Goal: Find specific page/section: Find specific page/section

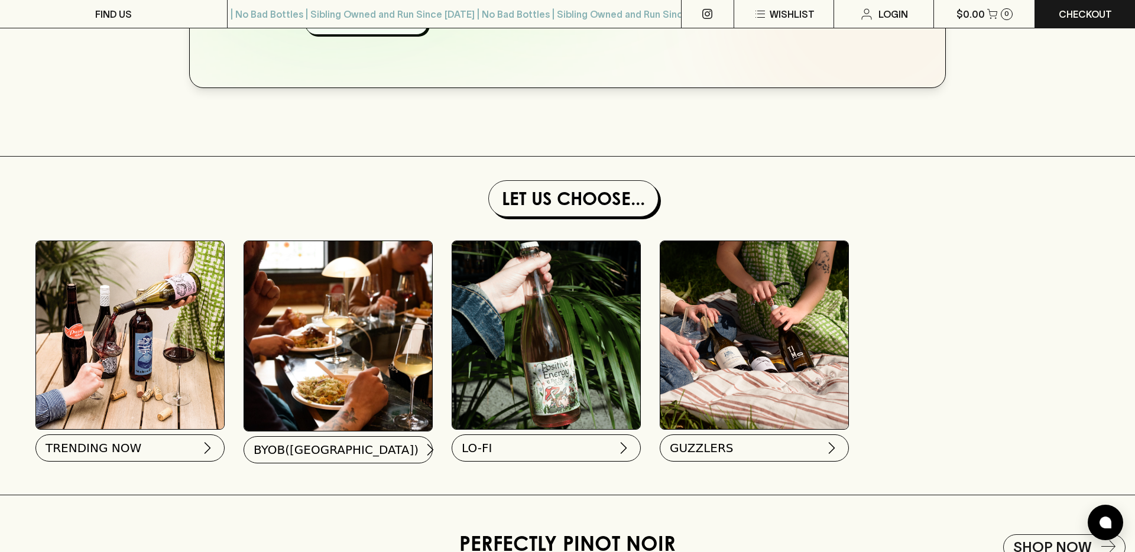
scroll to position [999, 0]
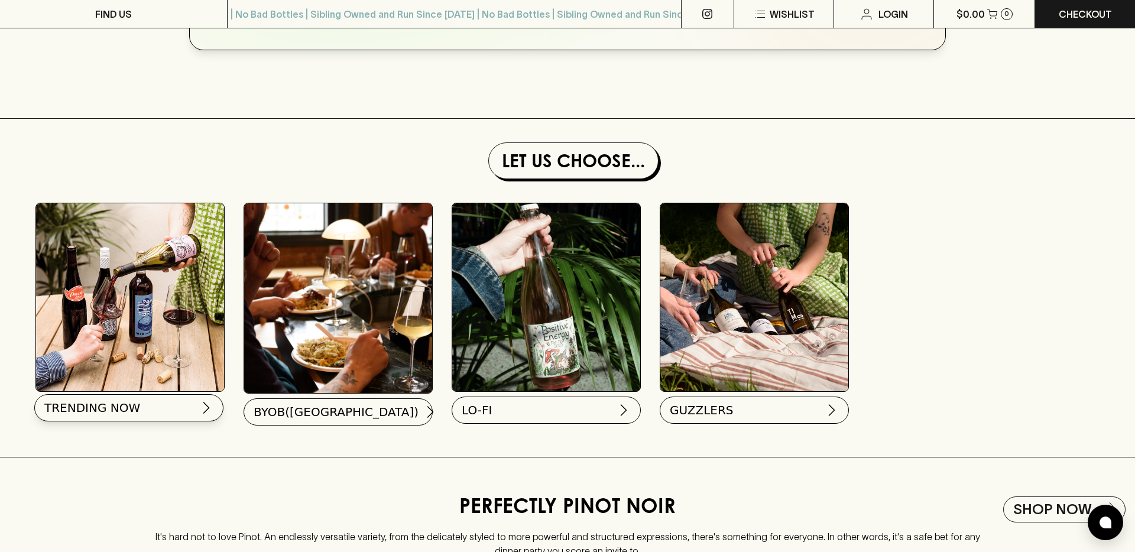
click at [131, 412] on span "TRENDING NOW" at bounding box center [92, 408] width 96 height 17
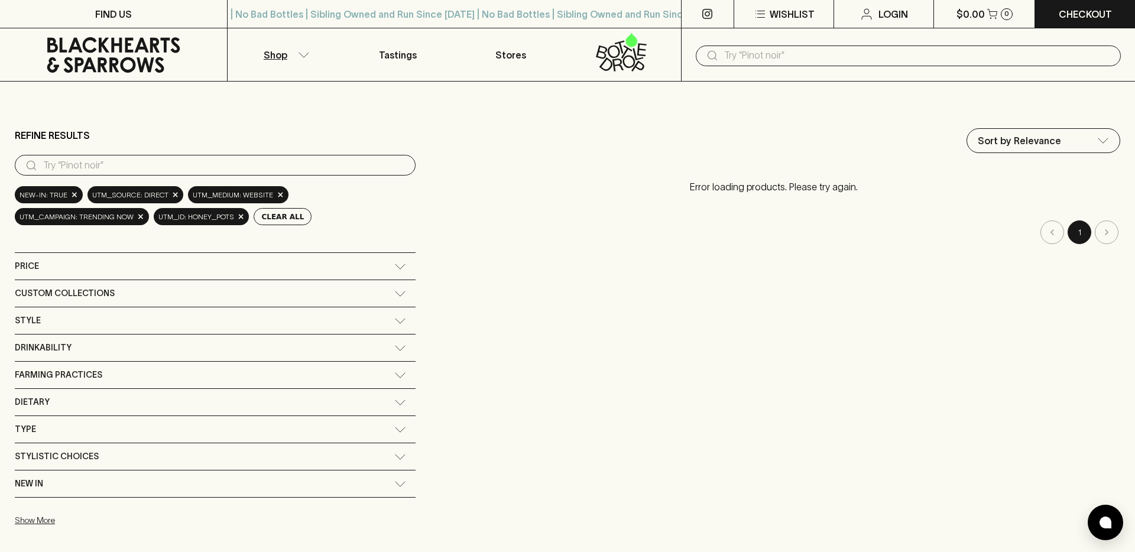
click at [254, 487] on div "New In" at bounding box center [205, 484] width 380 height 15
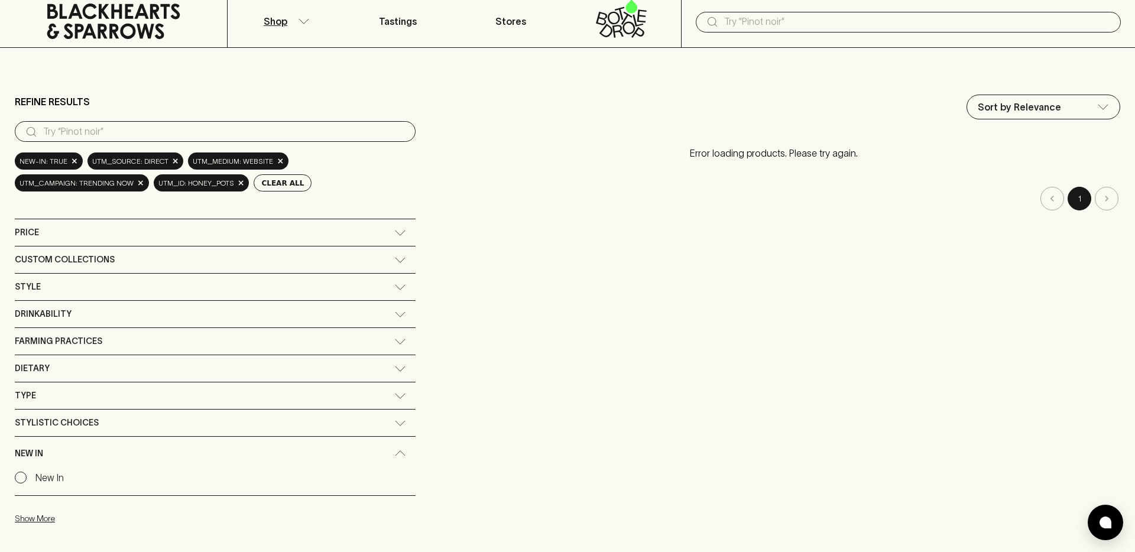
scroll to position [114, 0]
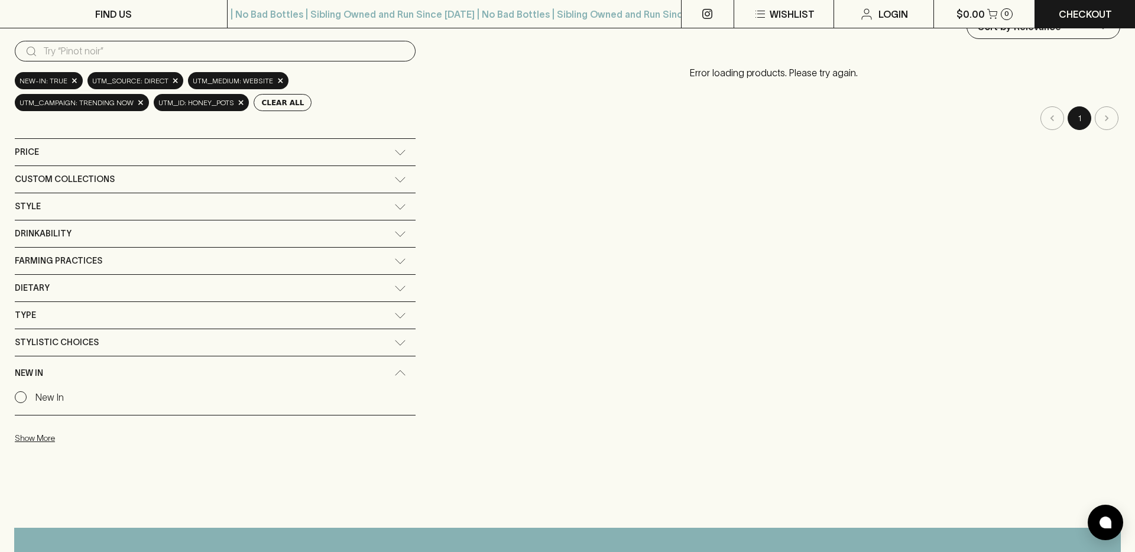
click at [19, 399] on input "New In" at bounding box center [21, 397] width 12 height 12
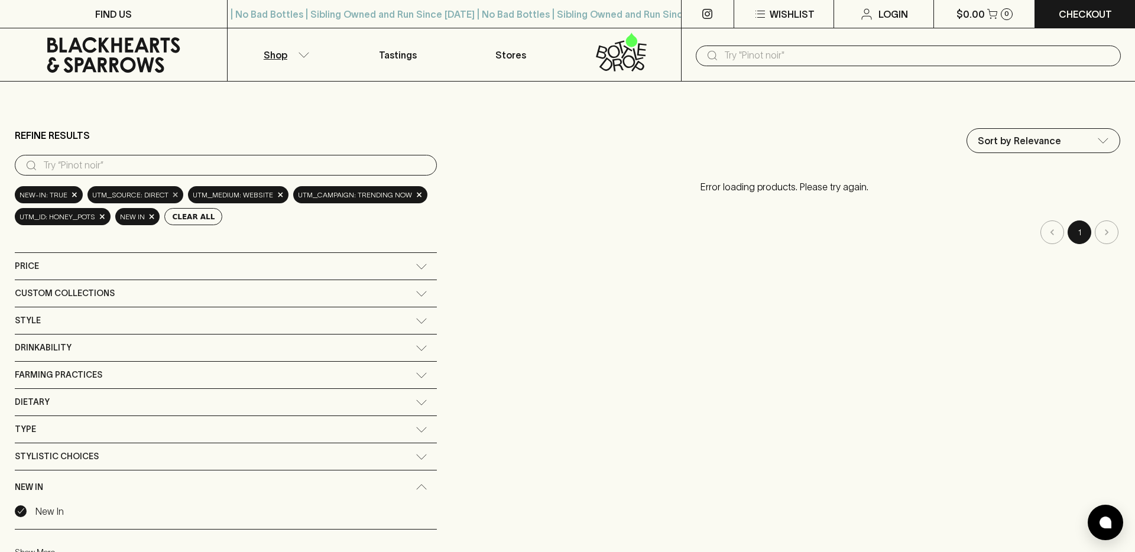
click at [172, 195] on span "×" at bounding box center [175, 195] width 7 height 12
click at [168, 195] on div "utm_medium: website ×" at bounding box center [138, 194] width 101 height 17
click at [176, 195] on span "×" at bounding box center [179, 195] width 7 height 12
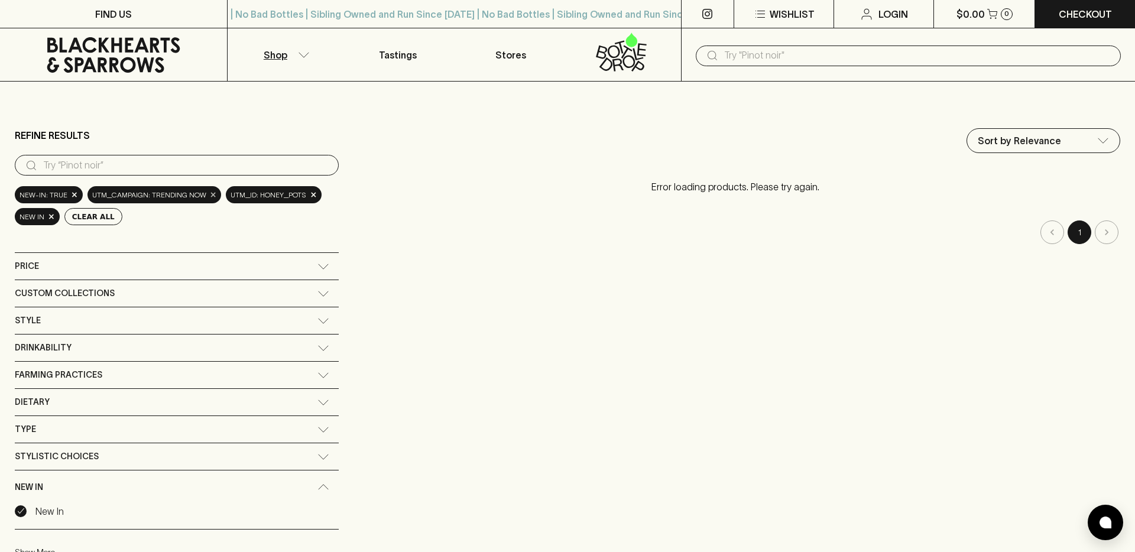
click at [210, 195] on span "×" at bounding box center [213, 195] width 7 height 12
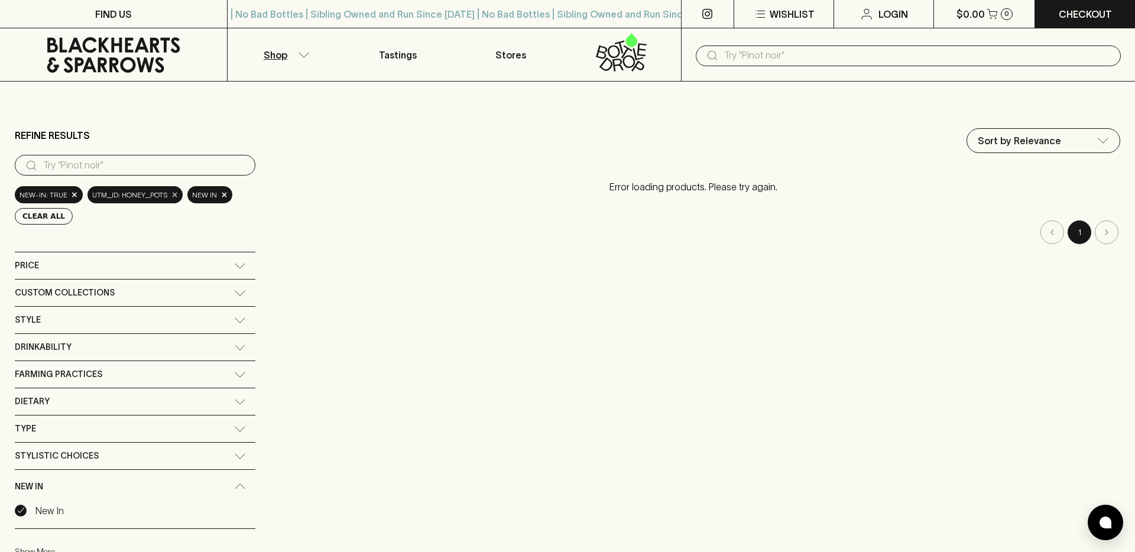
click at [171, 197] on span "×" at bounding box center [174, 195] width 7 height 12
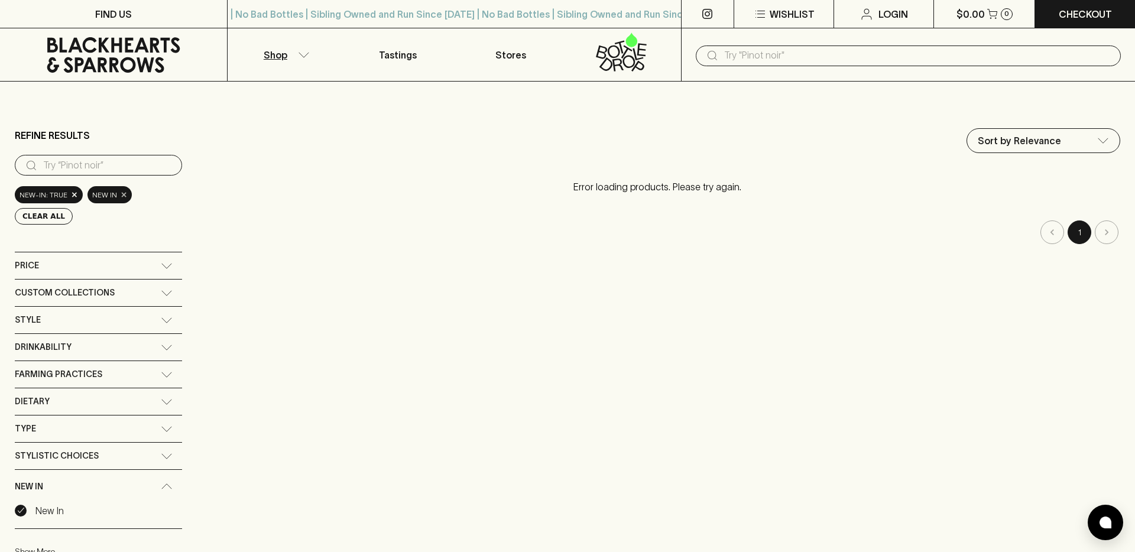
click at [121, 197] on span "×" at bounding box center [124, 195] width 7 height 12
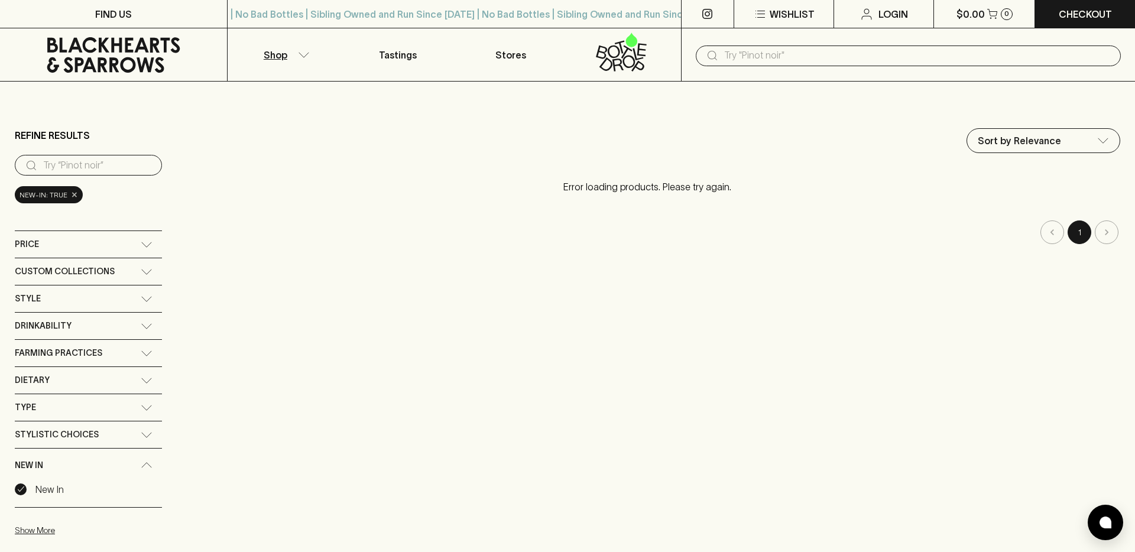
click at [71, 196] on span "×" at bounding box center [74, 195] width 7 height 12
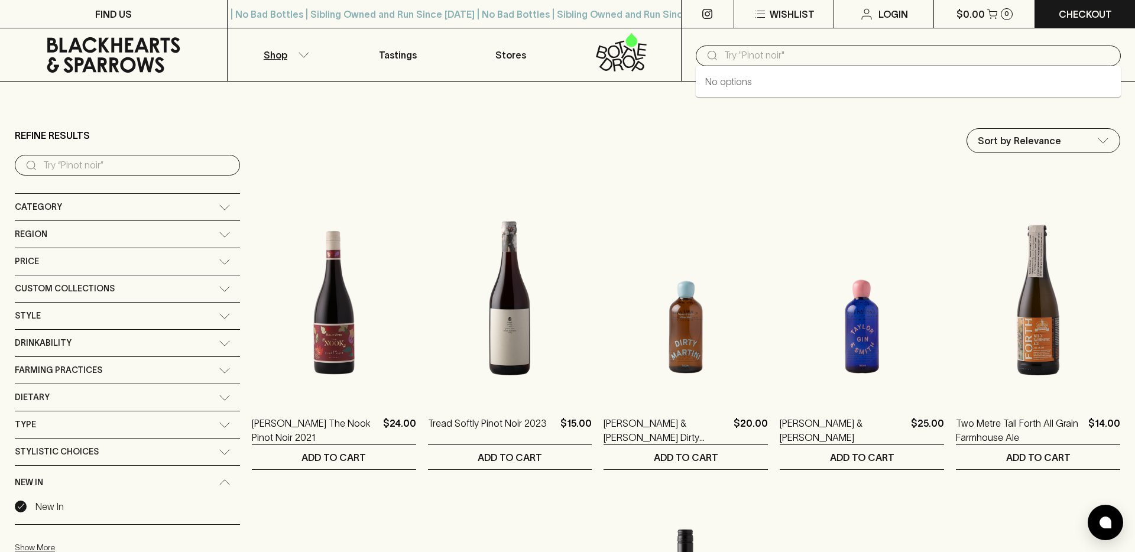
click at [782, 54] on input "text" at bounding box center [917, 55] width 387 height 19
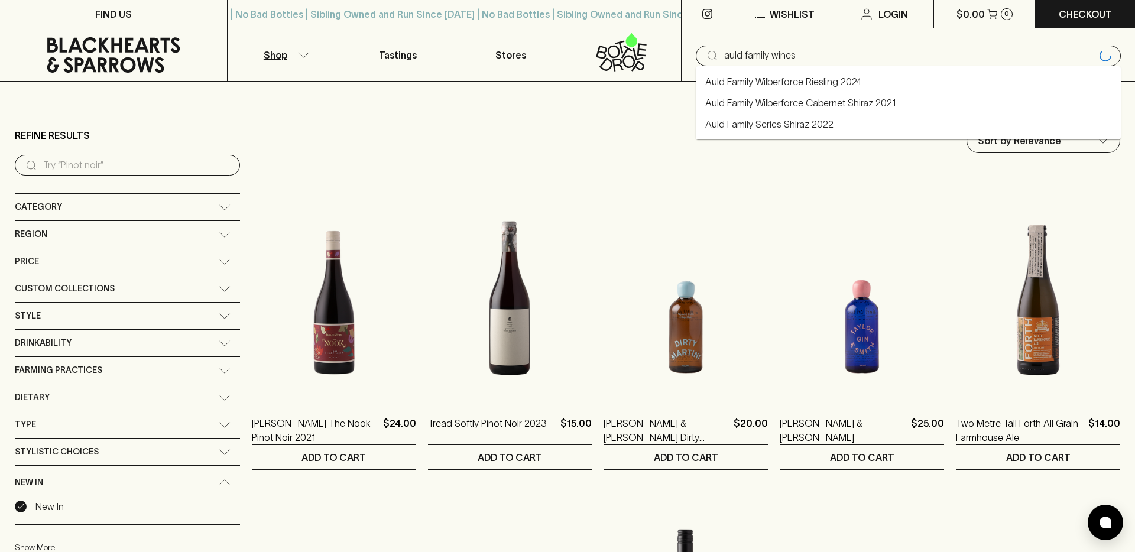
type input "auld family wines"
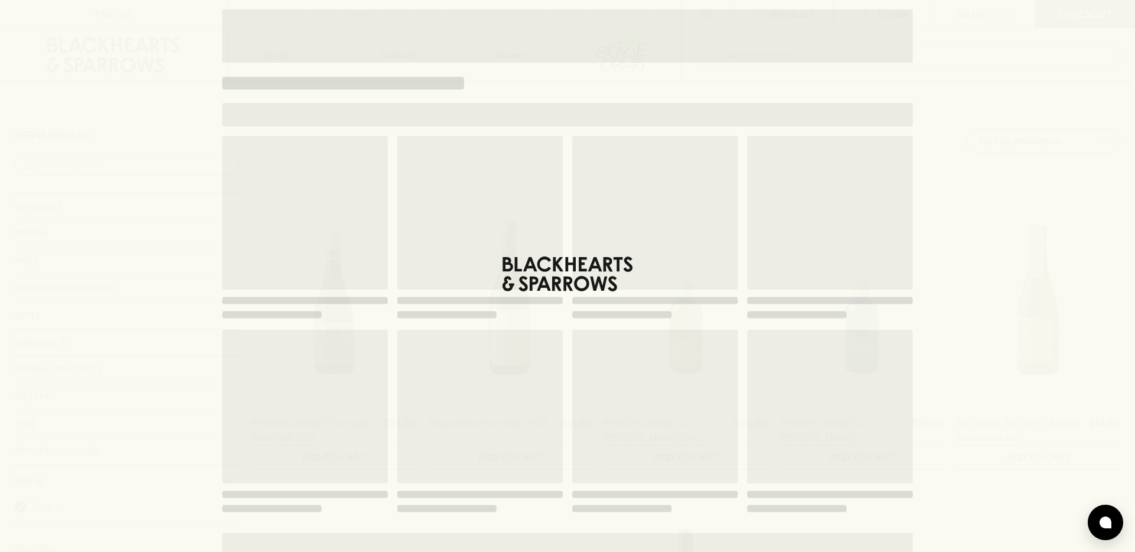
type input "auld family wines"
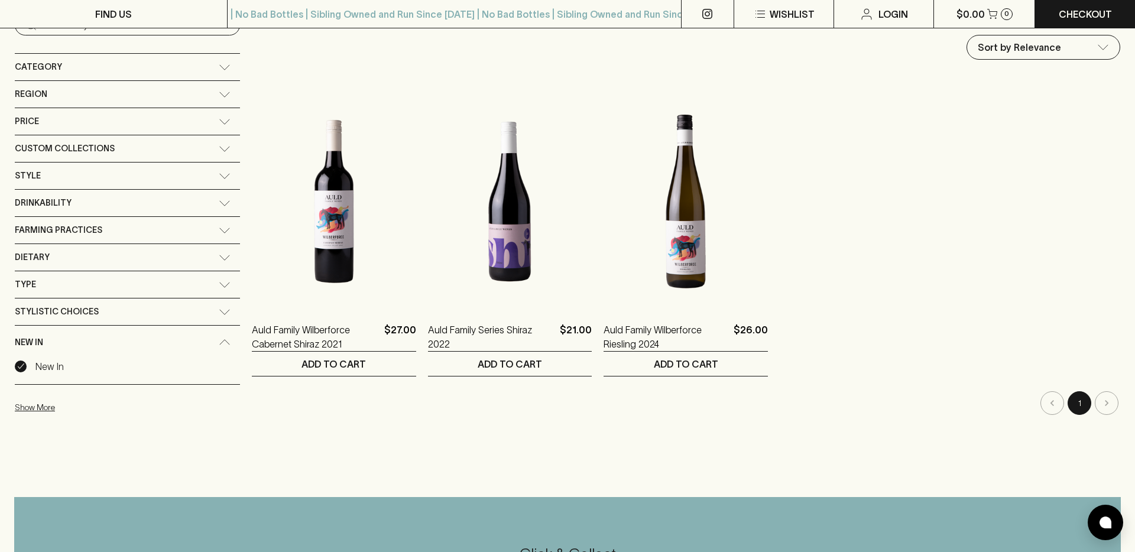
scroll to position [135, 0]
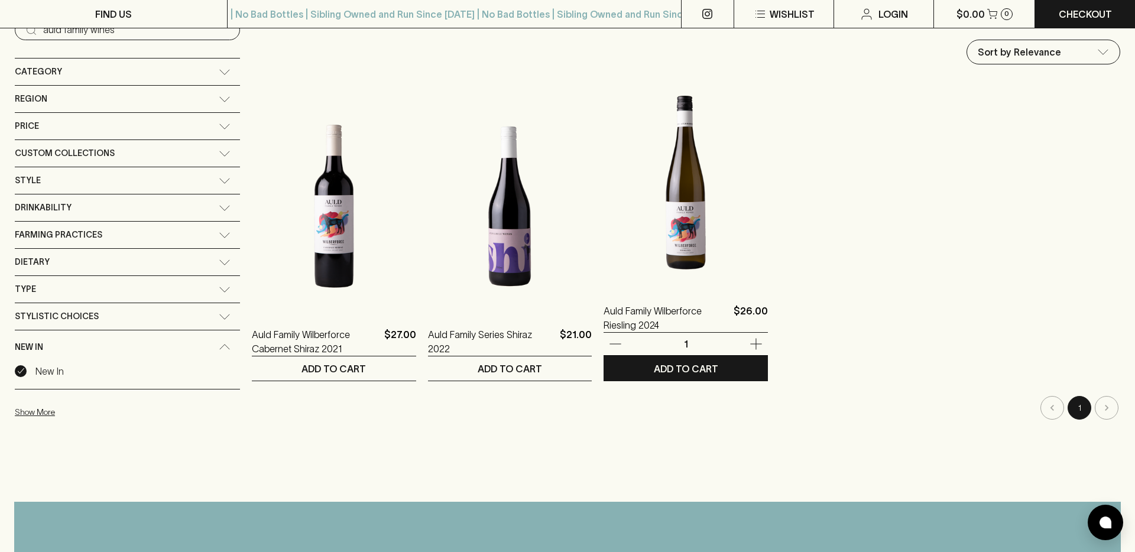
click at [652, 189] on img at bounding box center [686, 182] width 164 height 207
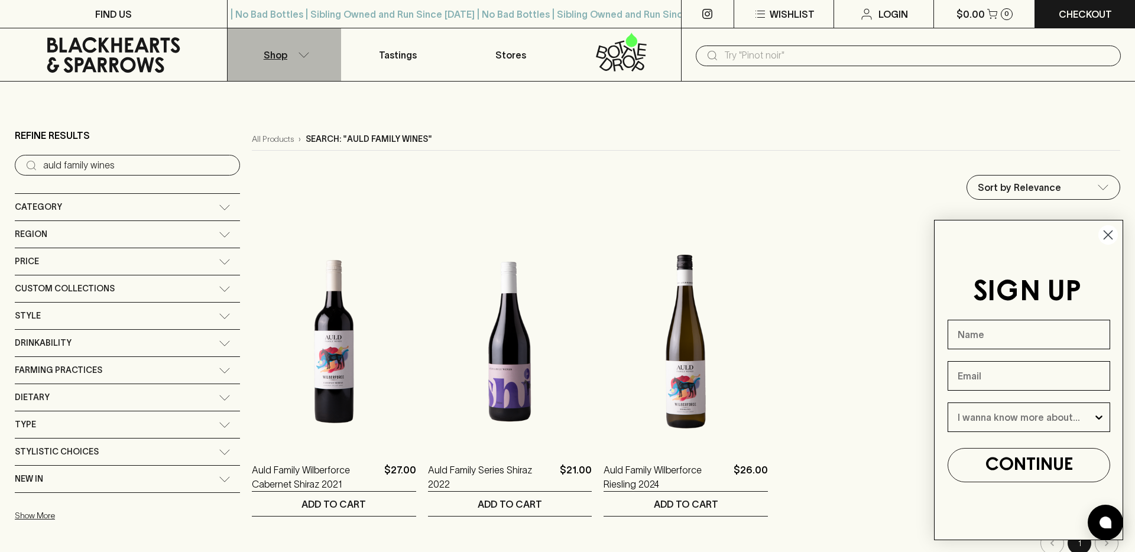
click at [297, 47] on button "Shop" at bounding box center [285, 54] width 114 height 53
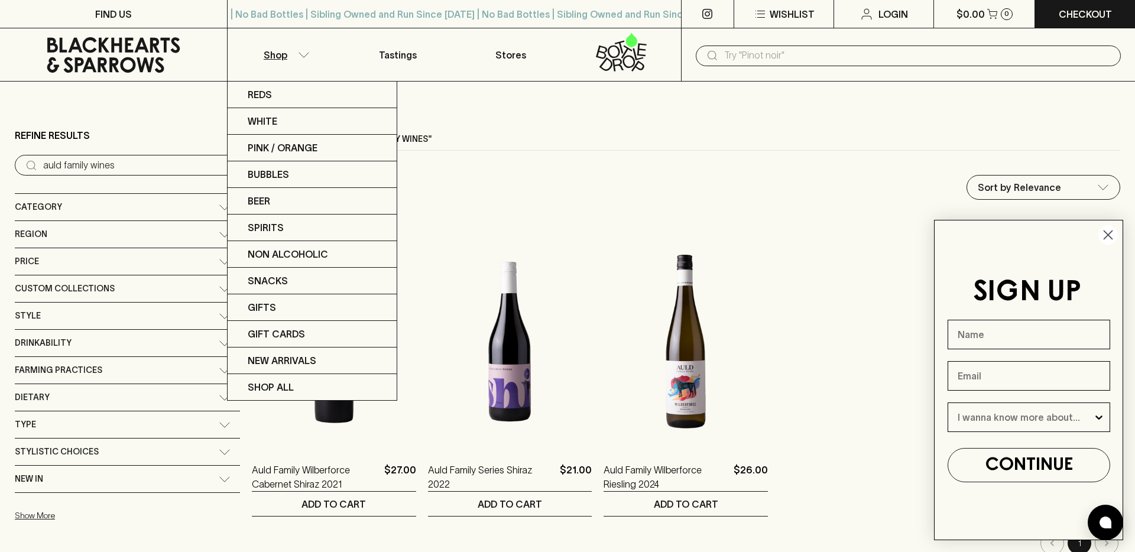
click at [512, 60] on div at bounding box center [567, 276] width 1135 height 552
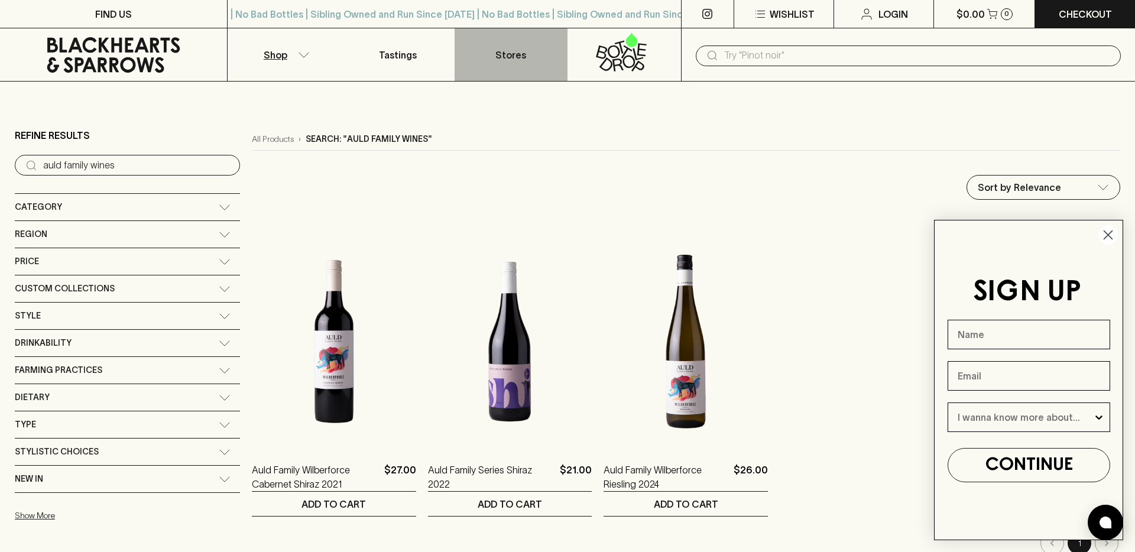
click at [512, 60] on p "Stores" at bounding box center [511, 55] width 31 height 14
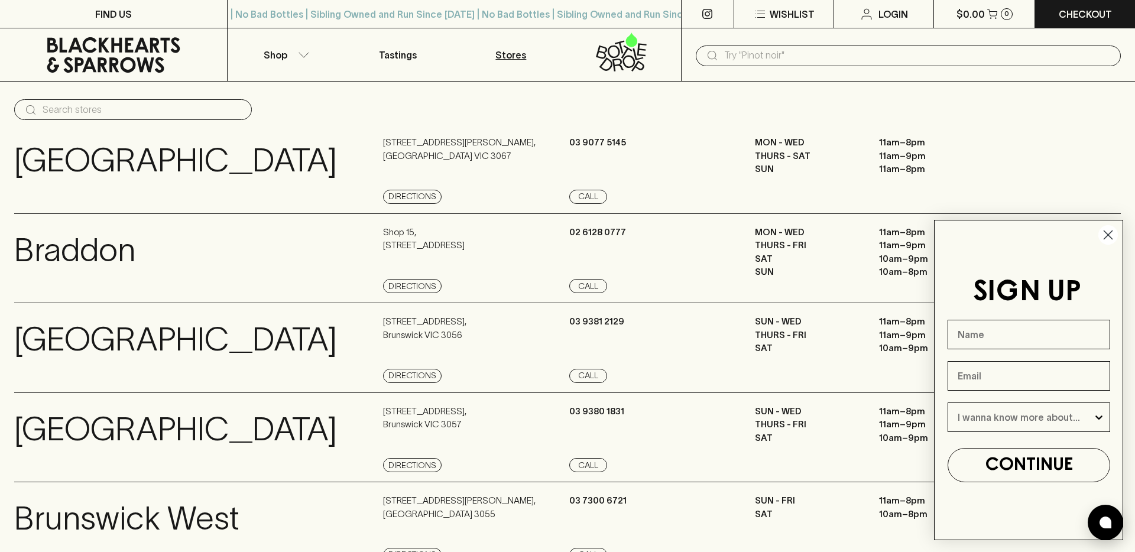
click at [99, 45] on icon at bounding box center [113, 54] width 133 height 35
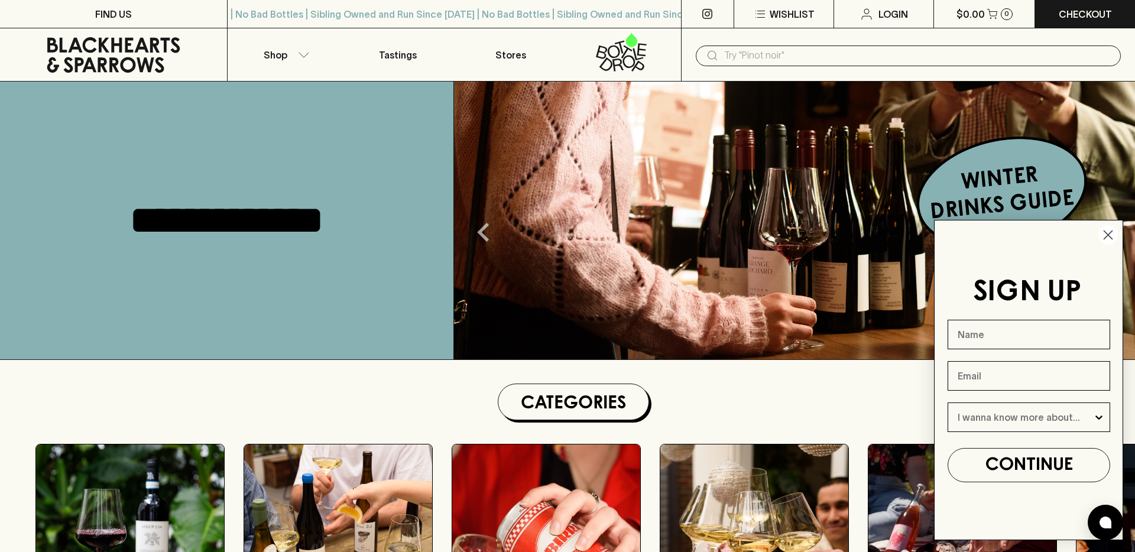
click at [486, 234] on icon "Previous" at bounding box center [484, 232] width 38 height 38
click at [1108, 235] on icon "Close dialog" at bounding box center [1109, 235] width 8 height 8
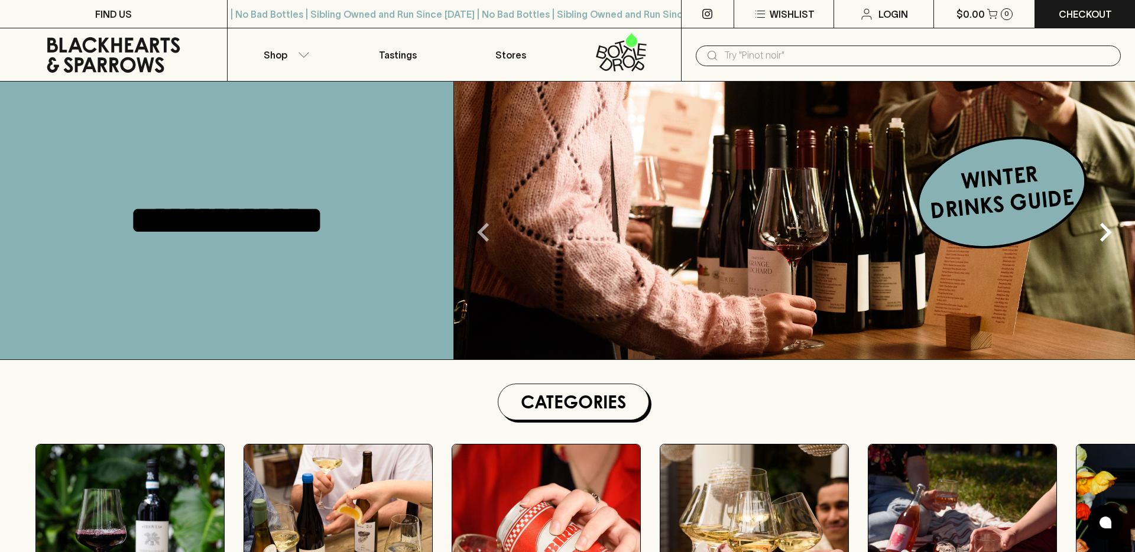
click at [480, 240] on icon "Previous" at bounding box center [484, 232] width 38 height 38
click at [1104, 234] on icon "Next" at bounding box center [1106, 232] width 38 height 38
click at [409, 51] on p "Tastings" at bounding box center [398, 55] width 38 height 14
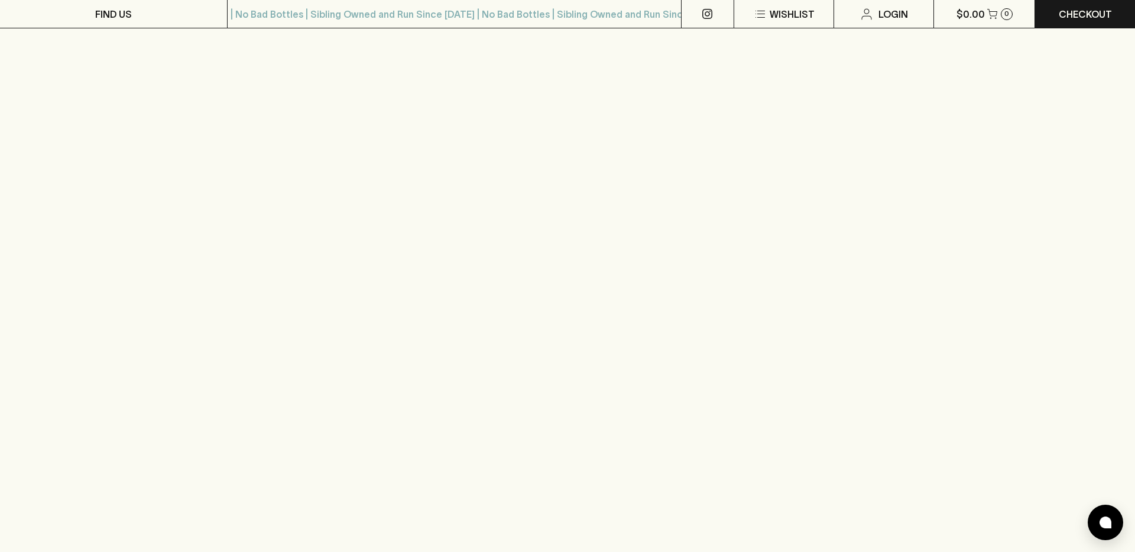
scroll to position [562, 0]
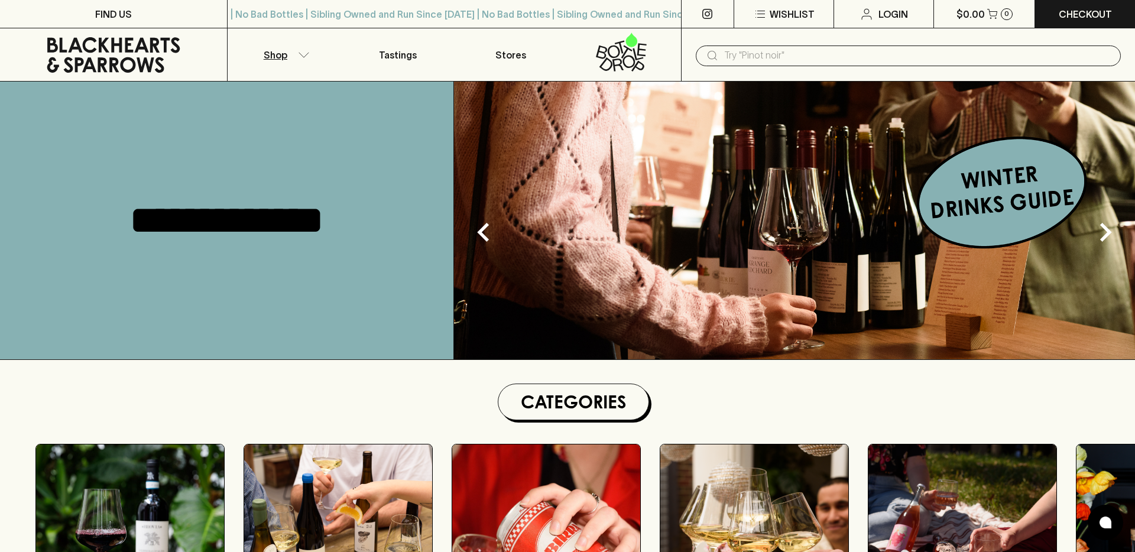
click at [299, 54] on icon "button" at bounding box center [304, 55] width 12 height 6
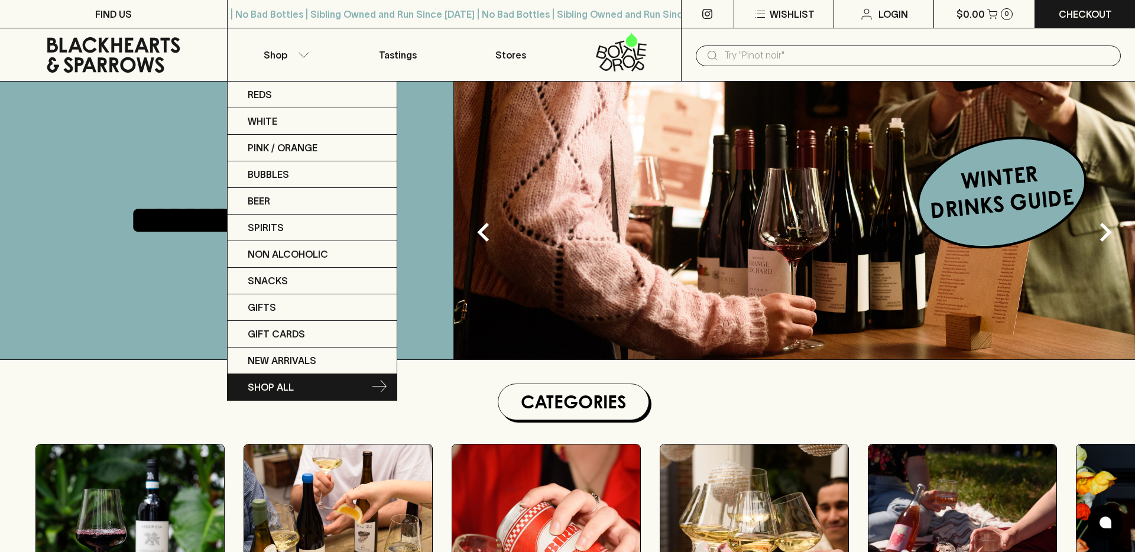
click at [274, 393] on p "SHOP ALL" at bounding box center [271, 387] width 46 height 14
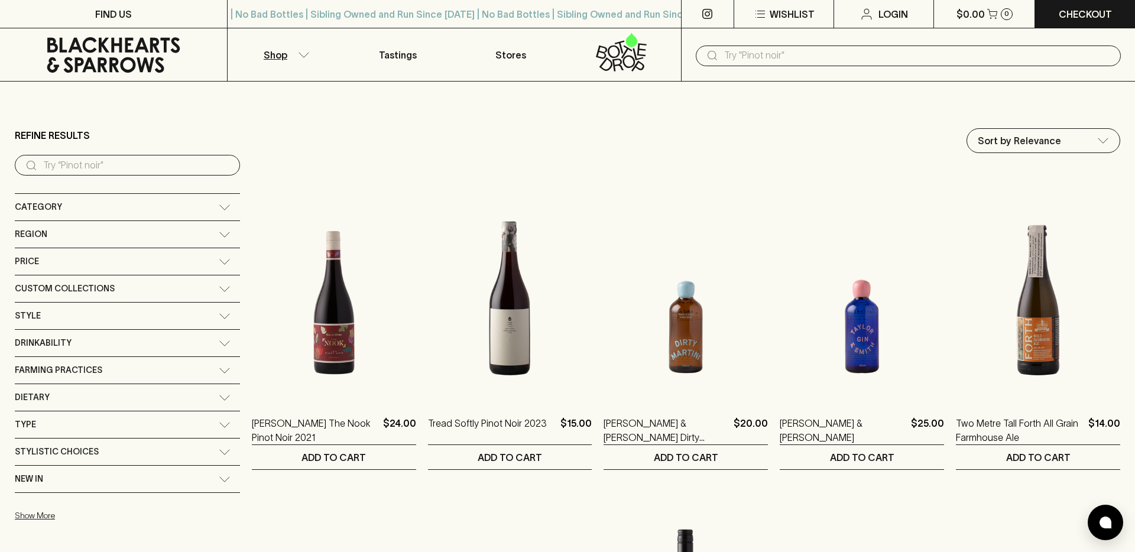
click at [86, 67] on icon at bounding box center [113, 54] width 133 height 35
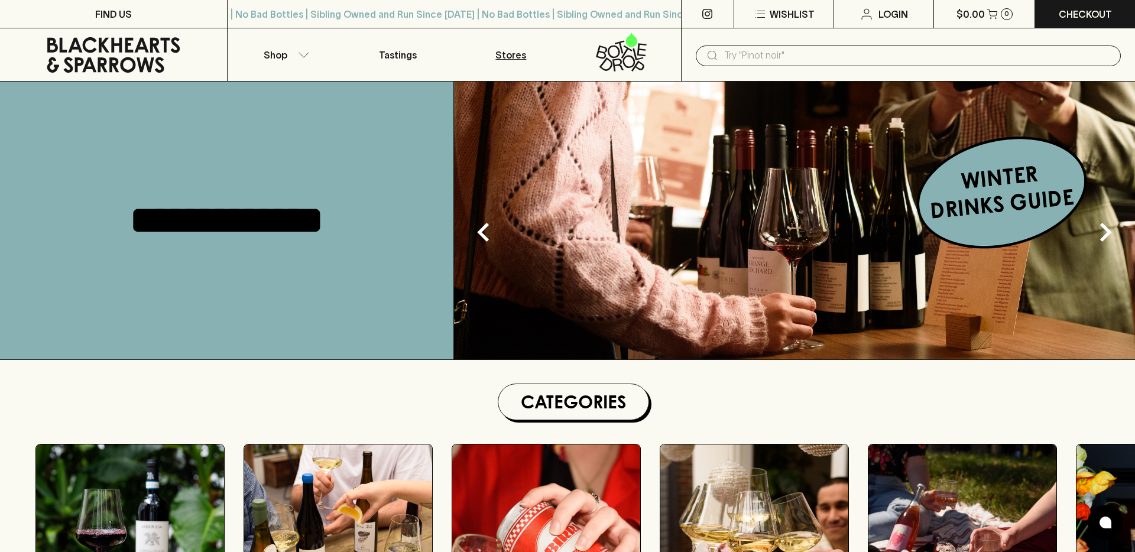
click at [514, 51] on p "Stores" at bounding box center [511, 55] width 31 height 14
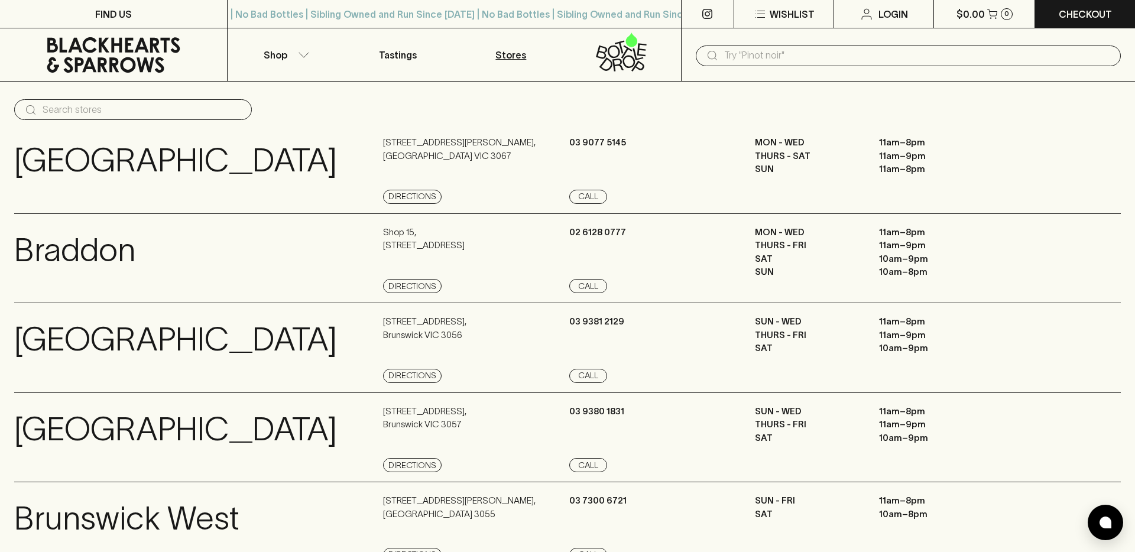
click at [104, 51] on icon at bounding box center [113, 54] width 209 height 35
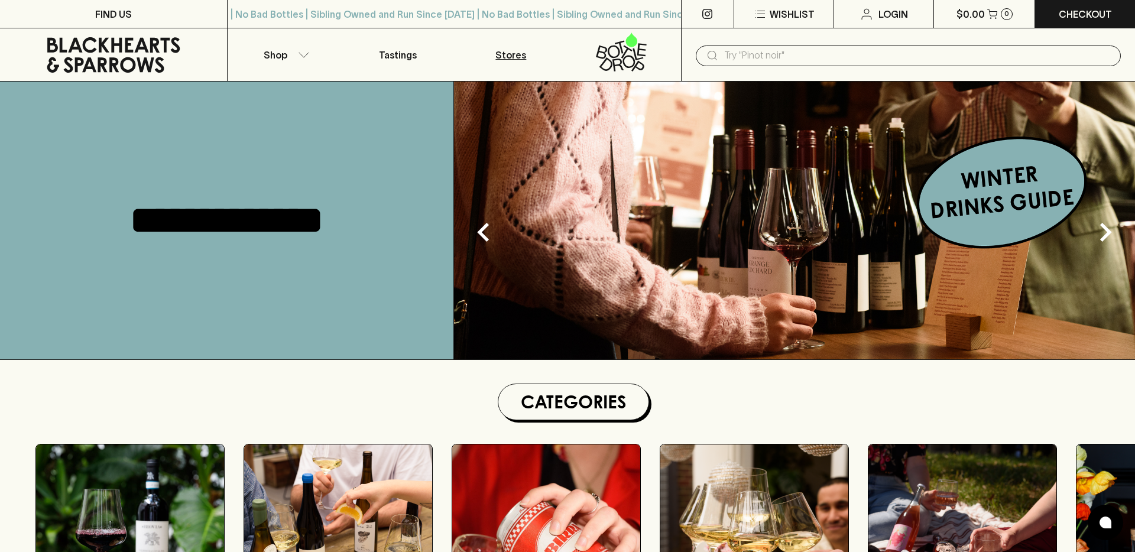
click at [500, 55] on p "Stores" at bounding box center [511, 55] width 31 height 14
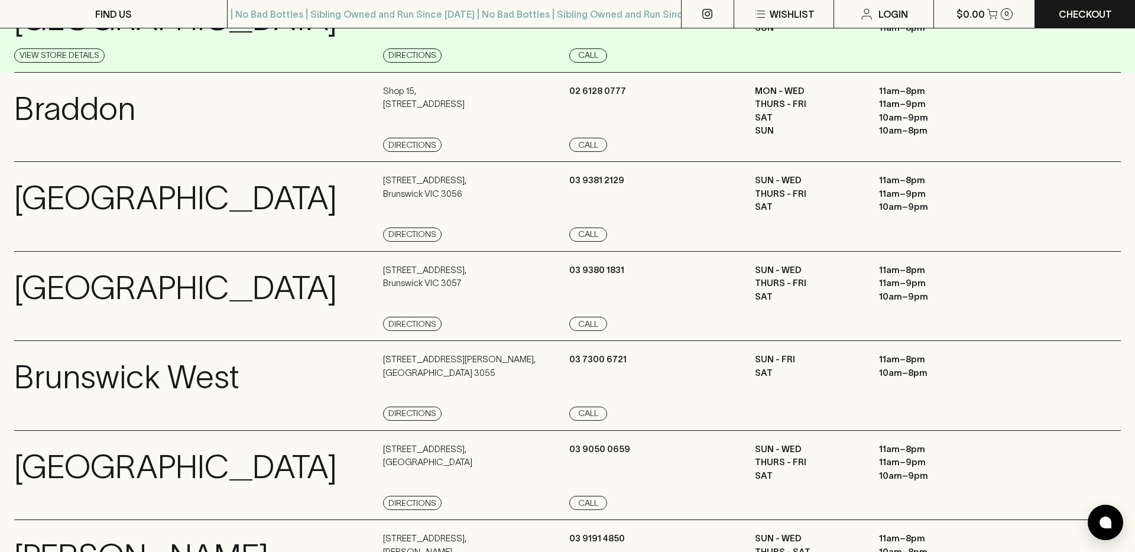
scroll to position [82, 0]
